Goal: Check status: Check status

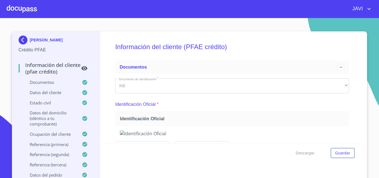
click at [29, 10] on div at bounding box center [22, 9] width 30 height 18
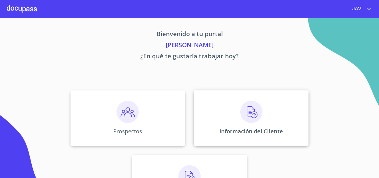
click at [253, 109] on img at bounding box center [251, 112] width 22 height 22
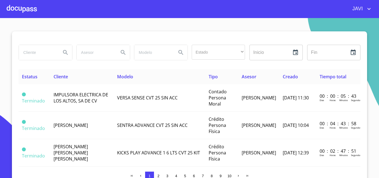
click at [41, 52] on input "search" at bounding box center [38, 52] width 38 height 15
type input "[PERSON_NAME]"
click at [65, 53] on icon "Search" at bounding box center [65, 52] width 7 height 7
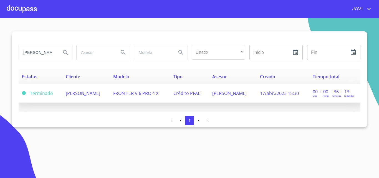
click at [158, 93] on span "FRONTIER V 6 PRO 4 X" at bounding box center [135, 93] width 45 height 6
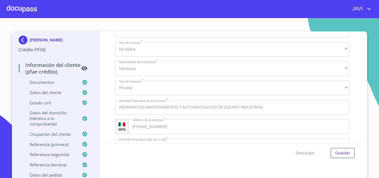
scroll to position [2414, 0]
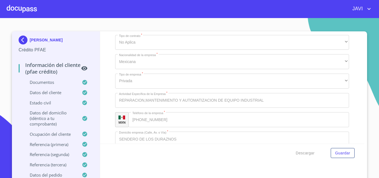
click at [11, 7] on div at bounding box center [22, 9] width 30 height 18
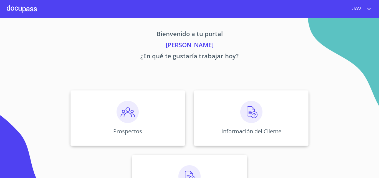
click at [250, 114] on img at bounding box center [251, 112] width 22 height 22
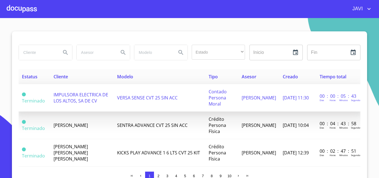
click at [77, 98] on span "IMPULSORA ELECTRICA DE LOS ALTOS, SA DE CV" at bounding box center [81, 98] width 55 height 12
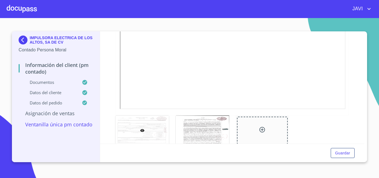
scroll to position [943, 0]
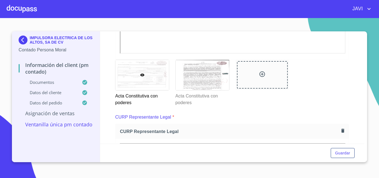
click at [141, 76] on icon at bounding box center [142, 75] width 4 height 3
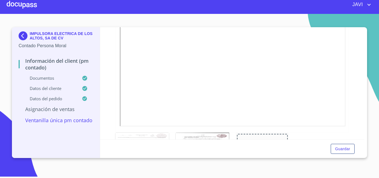
scroll to position [922, 0]
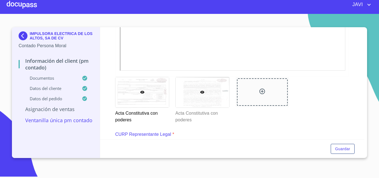
click at [200, 93] on icon at bounding box center [202, 92] width 4 height 3
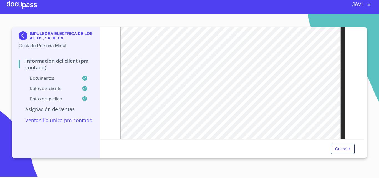
scroll to position [1061, 0]
click at [19, 4] on div at bounding box center [22, 5] width 30 height 18
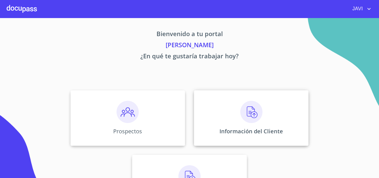
click at [248, 112] on img at bounding box center [251, 112] width 22 height 22
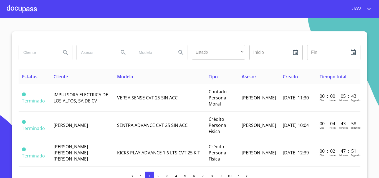
click at [28, 49] on input "search" at bounding box center [38, 52] width 38 height 15
type input "[PERSON_NAME]"
click at [62, 52] on icon "Search" at bounding box center [65, 52] width 7 height 7
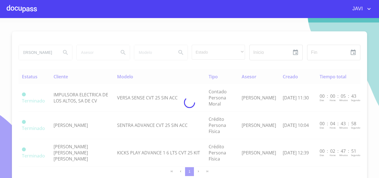
scroll to position [0, 0]
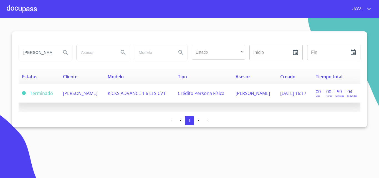
click at [89, 94] on span "[PERSON_NAME]" at bounding box center [80, 93] width 34 height 6
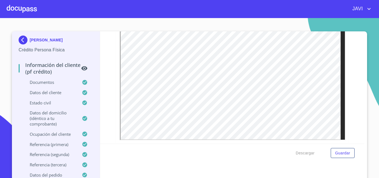
scroll to position [139, 0]
click at [22, 6] on div at bounding box center [22, 9] width 30 height 18
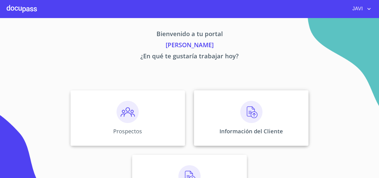
click at [254, 111] on img at bounding box center [251, 112] width 22 height 22
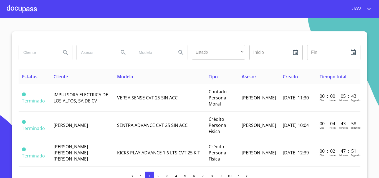
click at [23, 50] on input "search" at bounding box center [38, 52] width 38 height 15
click at [62, 52] on icon "Search" at bounding box center [65, 52] width 7 height 7
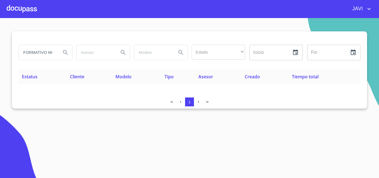
click at [57, 53] on div "FORMATIVO MONTEALBAN" at bounding box center [45, 52] width 53 height 15
type input "FORMATIVO"
click at [64, 51] on icon "Search" at bounding box center [65, 52] width 5 height 5
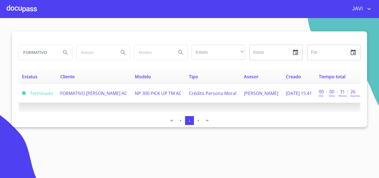
click at [201, 94] on span "Crédito Persona Moral" at bounding box center [212, 93] width 47 height 6
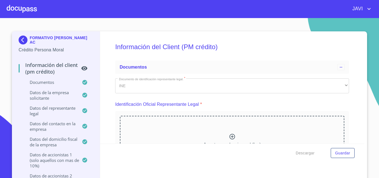
scroll to position [1793, 0]
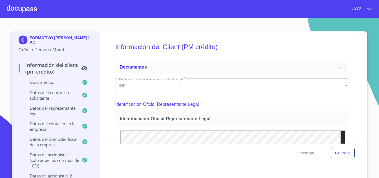
scroll to position [3898, 0]
